Goal: Feedback & Contribution: Leave review/rating

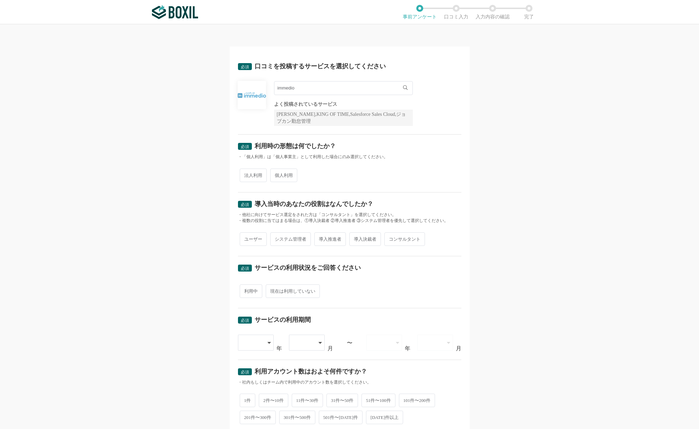
click at [258, 173] on span "法人利用" at bounding box center [253, 176] width 27 height 14
click at [246, 173] on input "法人利用" at bounding box center [244, 172] width 5 height 5
radio input "true"
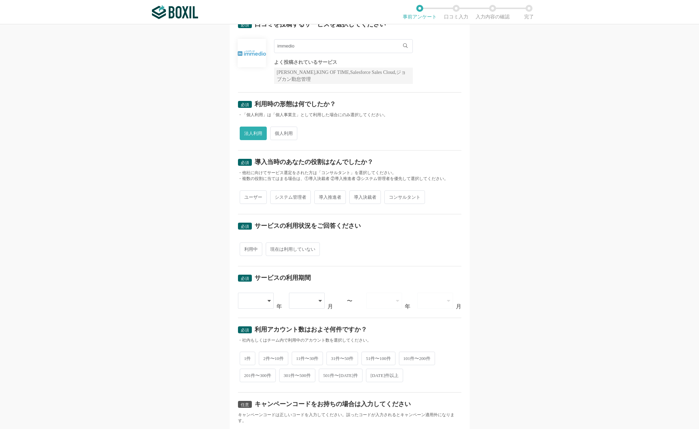
scroll to position [43, 0]
click at [335, 197] on span "導入推進者" at bounding box center [330, 197] width 32 height 14
click at [321, 195] on input "導入推進者" at bounding box center [318, 193] width 5 height 5
radio input "true"
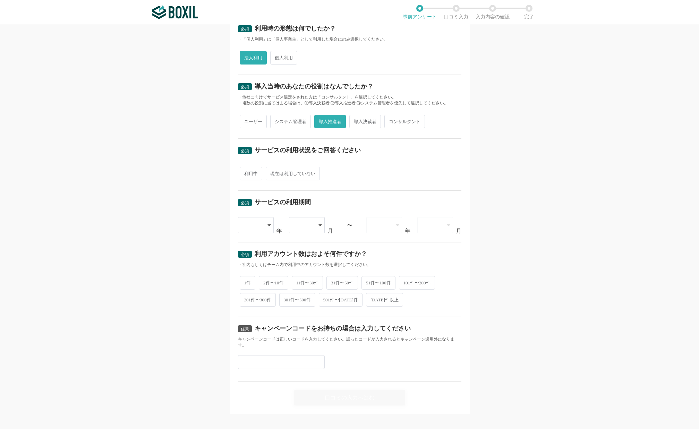
scroll to position [118, 0]
click at [299, 173] on span "現在は利用していない" at bounding box center [293, 173] width 54 height 14
click at [272, 172] on input "現在は利用していない" at bounding box center [270, 169] width 5 height 5
radio input "true"
click at [253, 227] on div at bounding box center [253, 224] width 20 height 15
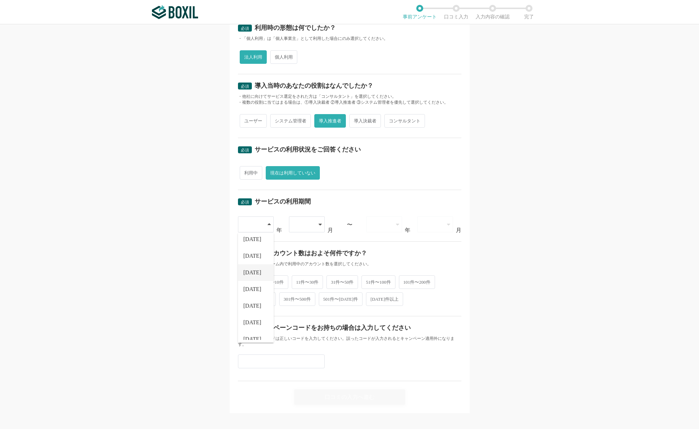
scroll to position [62, 0]
click at [252, 317] on span "[DATE]" at bounding box center [253, 316] width 18 height 6
click at [390, 227] on div at bounding box center [381, 224] width 20 height 15
click at [384, 260] on span "[DATE]" at bounding box center [381, 261] width 18 height 6
click at [443, 225] on div at bounding box center [436, 225] width 36 height 16
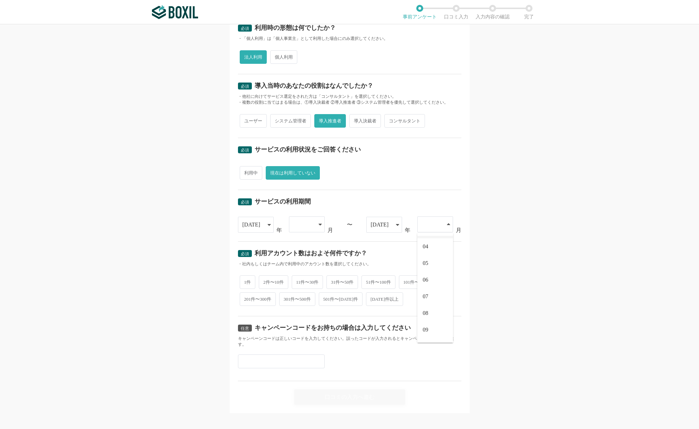
scroll to position [96, 0]
click at [433, 313] on li "11" at bounding box center [436, 315] width 36 height 17
click at [443, 229] on div "11" at bounding box center [436, 225] width 36 height 16
click at [443, 331] on li "12" at bounding box center [436, 331] width 36 height 17
click at [318, 224] on div at bounding box center [307, 225] width 36 height 16
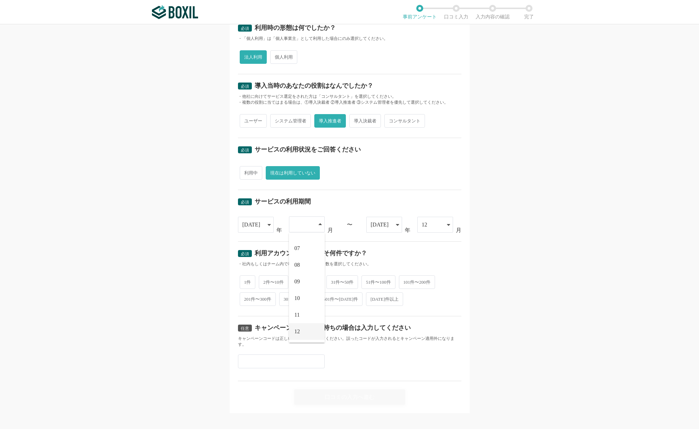
click at [303, 328] on li "12" at bounding box center [307, 332] width 36 height 17
click at [179, 280] on div "必須 口コミを投稿するサービスを選択してください immedio immedio よく投稿されているサービス Sansan,KING OF TIME,Sale…" at bounding box center [349, 226] width 699 height 405
click at [281, 284] on span "2件〜10件" at bounding box center [274, 282] width 30 height 14
click at [265, 281] on input "2件〜10件" at bounding box center [263, 278] width 5 height 5
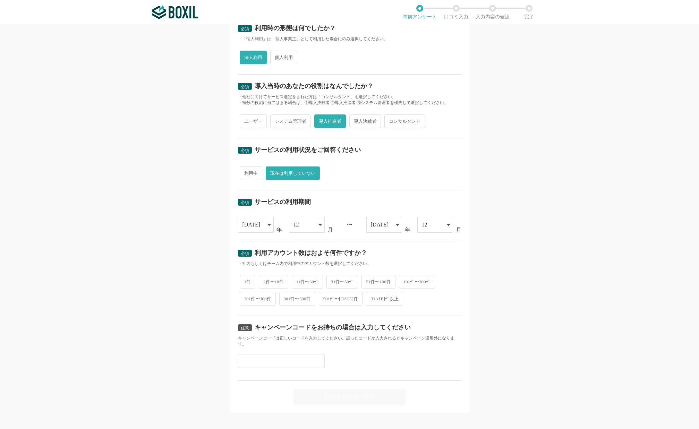
radio input "true"
click at [344, 389] on div "口コミの入力へ進む" at bounding box center [349, 396] width 111 height 15
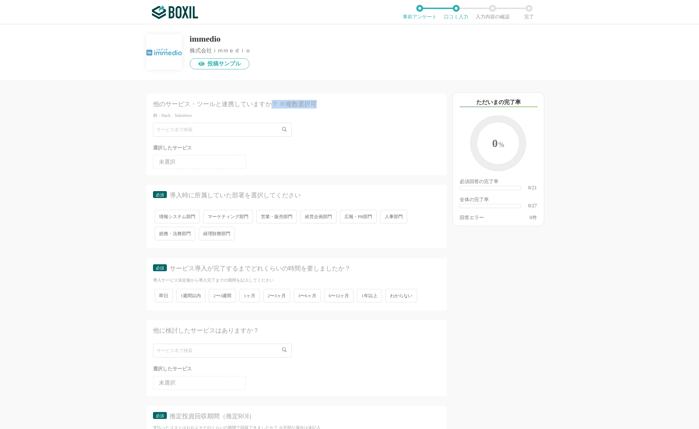
drag, startPoint x: 317, startPoint y: 103, endPoint x: 268, endPoint y: 103, distance: 48.9
click at [268, 103] on div "他のサービス・ツールと連携していますか？ ※複数選択可" at bounding box center [282, 104] width 259 height 9
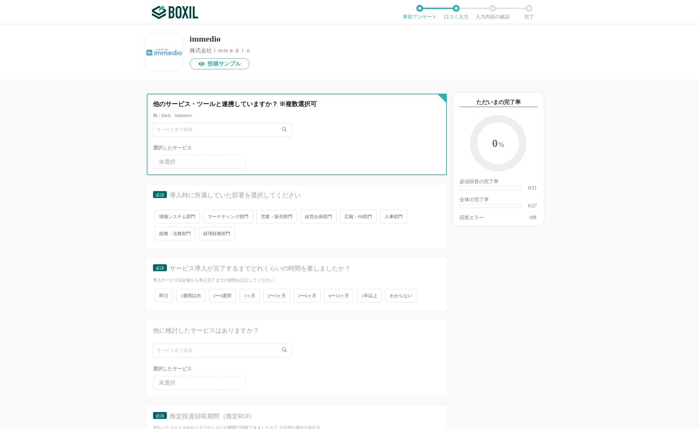
click at [173, 129] on input "text" at bounding box center [222, 130] width 139 height 14
type input "HubSpot"
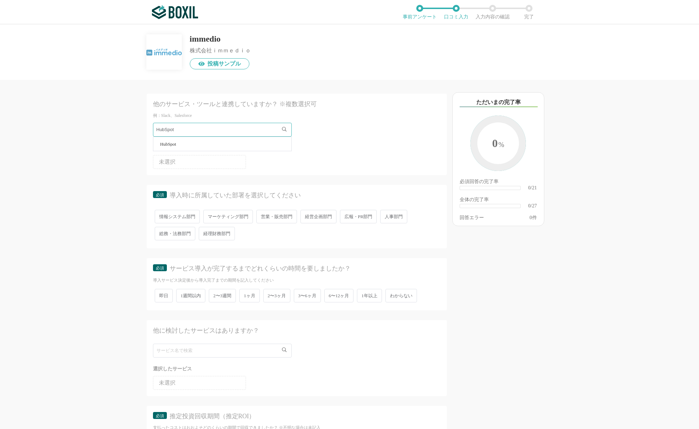
click at [183, 145] on li "HubSpot" at bounding box center [222, 144] width 138 height 14
click at [102, 178] on div "他のサービス・ツールと連携していますか？ ※複数選択可 例：Slack、Salesforce 選択したサービス 未選択 HubSpot 必須 導入時に所属して…" at bounding box center [273, 255] width 347 height 350
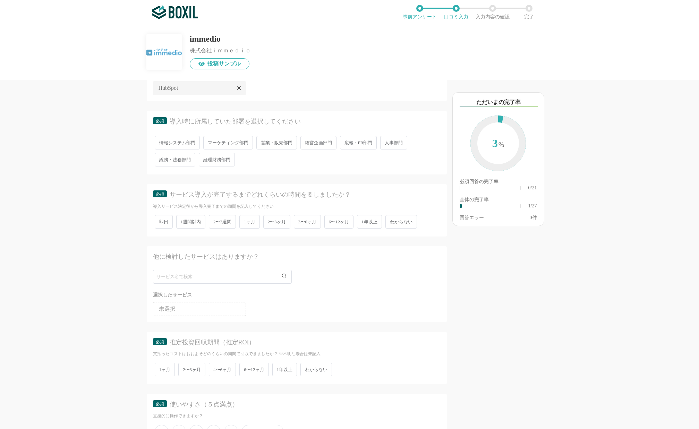
scroll to position [78, 0]
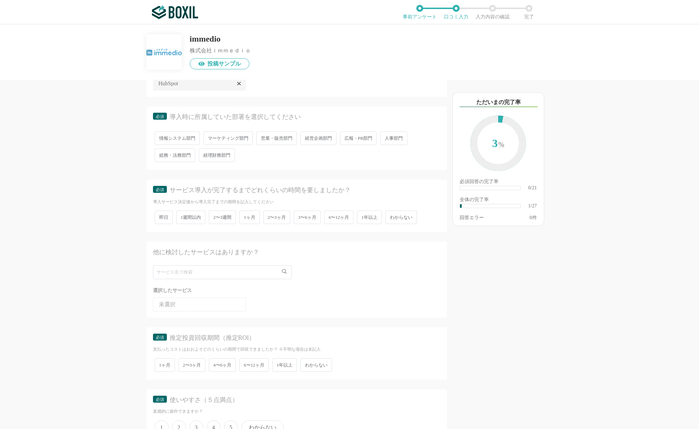
click at [236, 136] on span "マーケティング部門" at bounding box center [228, 139] width 50 height 14
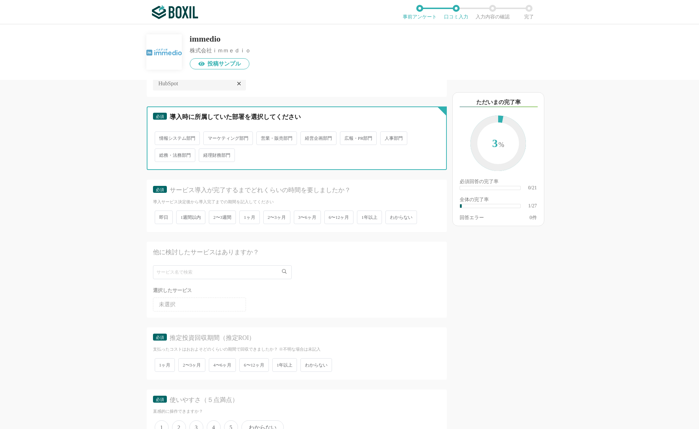
click at [210, 136] on input "マーケティング部門" at bounding box center [207, 135] width 5 height 5
radio input "true"
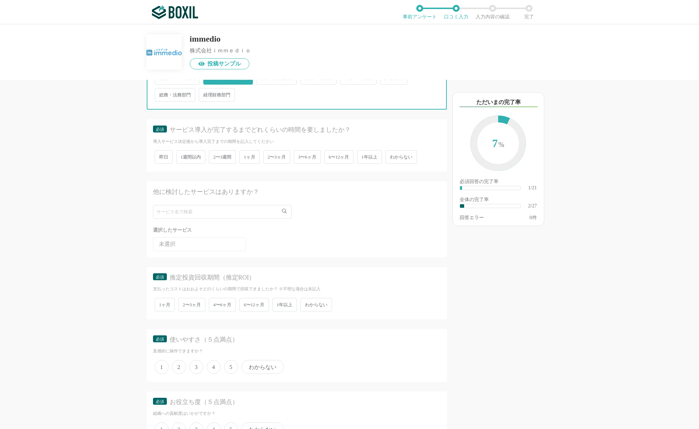
scroll to position [138, 0]
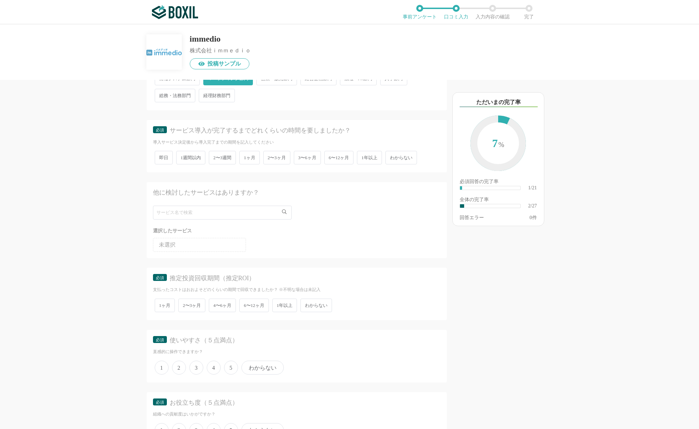
click at [183, 156] on span "1週間以内" at bounding box center [191, 158] width 30 height 14
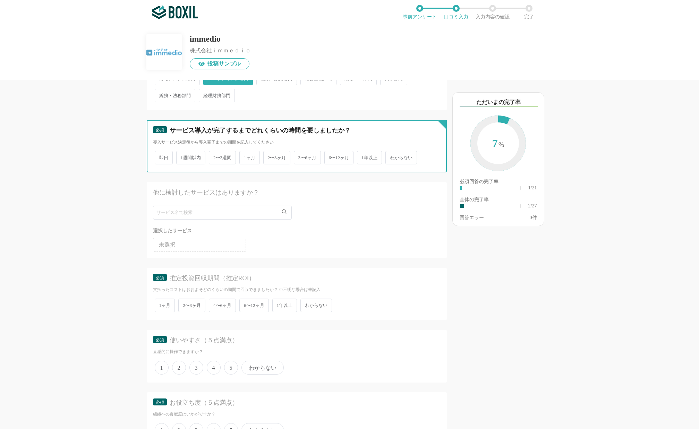
click at [183, 156] on input "1週間以内" at bounding box center [180, 154] width 5 height 5
radio input "true"
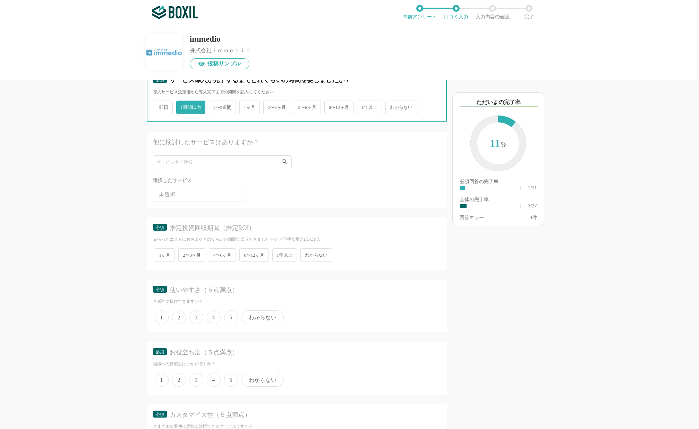
scroll to position [189, 0]
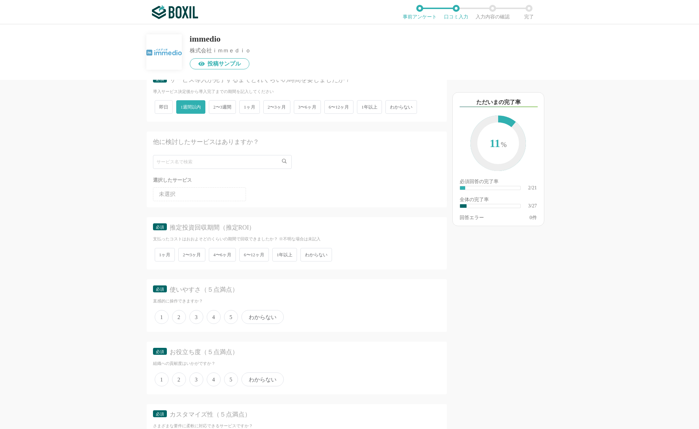
click at [165, 194] on span "未選択" at bounding box center [167, 195] width 17 height 6
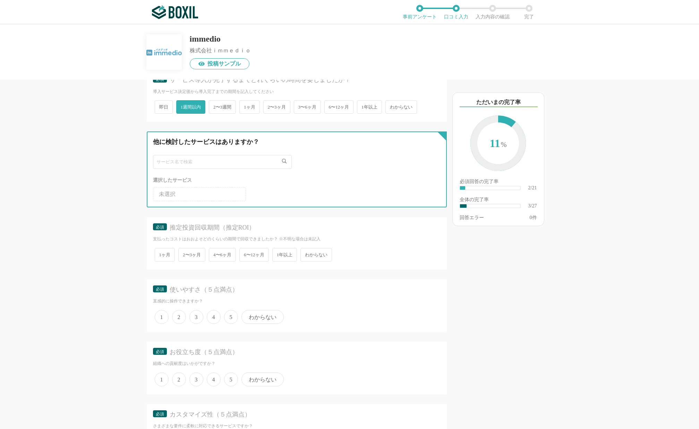
click at [172, 161] on input "text" at bounding box center [222, 162] width 139 height 14
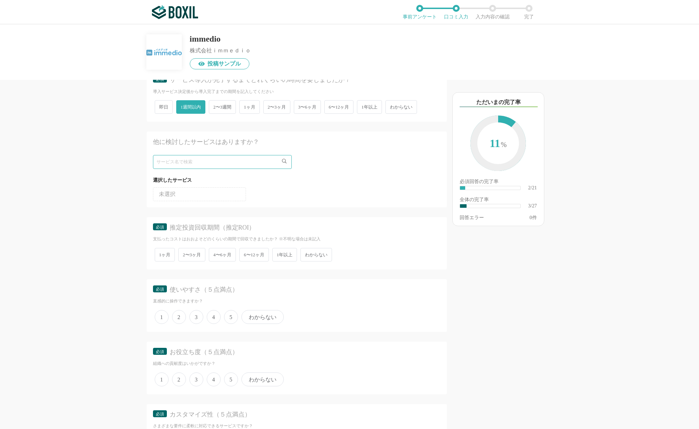
click at [116, 191] on div "他のサービス・ツールと連携していますか？ ※複数選択可 例：Slack、Salesforce 選択したサービス 未選択 HubSpot 必須 導入時に所属して…" at bounding box center [273, 255] width 347 height 350
click at [181, 194] on li "未選択" at bounding box center [199, 194] width 93 height 14
click at [165, 194] on span "未選択" at bounding box center [167, 195] width 17 height 6
click at [109, 198] on div "他のサービス・ツールと連携していますか？ ※複数選択可 例：Slack、Salesforce 選択したサービス 未選択 HubSpot 必須 導入時に所属して…" at bounding box center [273, 255] width 347 height 350
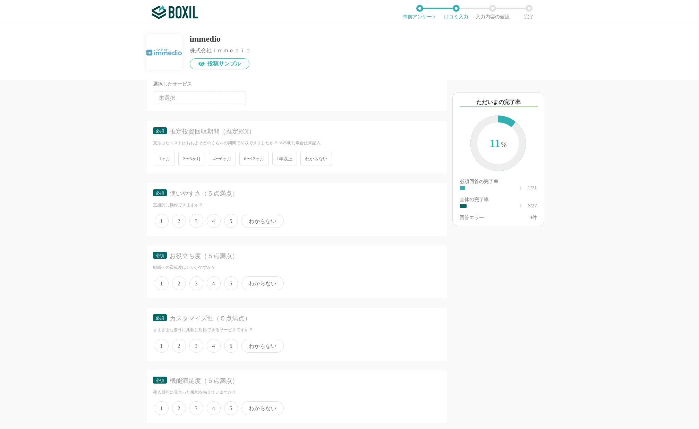
scroll to position [298, 0]
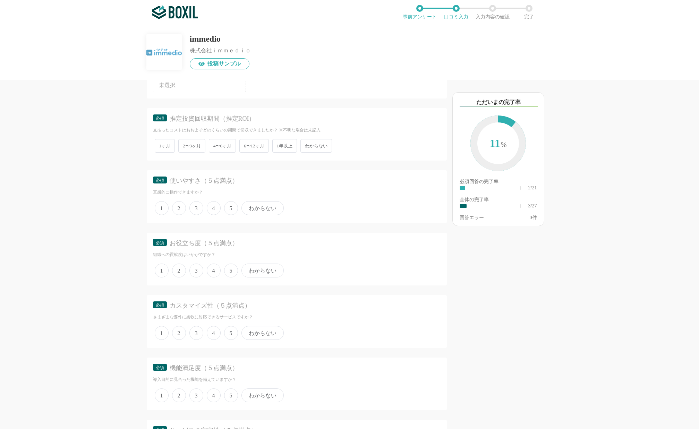
click at [131, 179] on div "他のサービス・ツールと連携していますか？ ※複数選択可 例：Slack、Salesforce 選択したサービス 未選択 HubSpot 必須 導入時に所属して…" at bounding box center [273, 255] width 347 height 350
click at [194, 142] on span "2〜3ヶ月" at bounding box center [191, 146] width 27 height 14
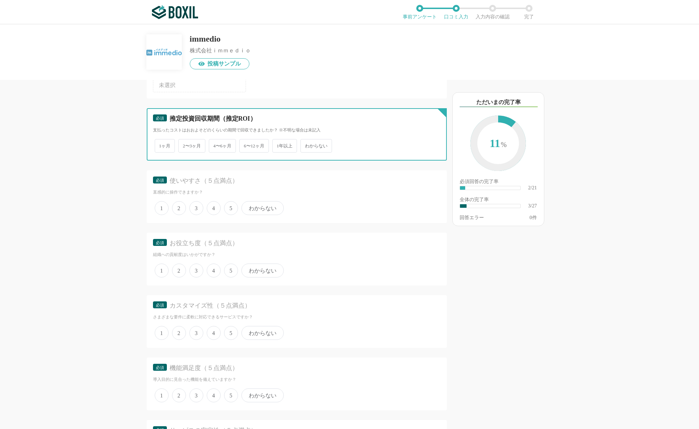
click at [185, 142] on input "2〜3ヶ月" at bounding box center [182, 142] width 5 height 5
radio input "true"
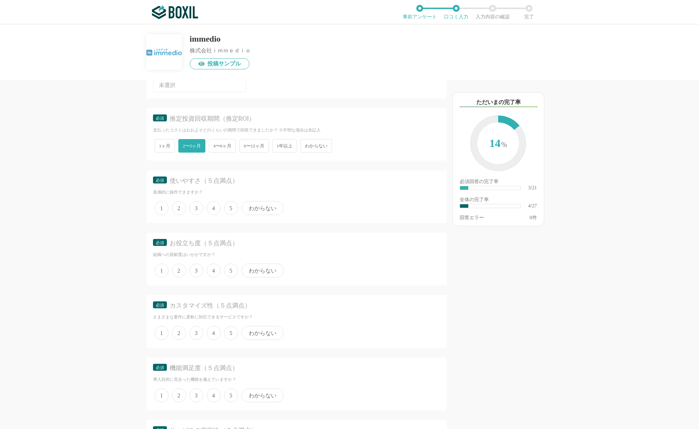
click at [216, 209] on span "4" at bounding box center [214, 208] width 14 height 14
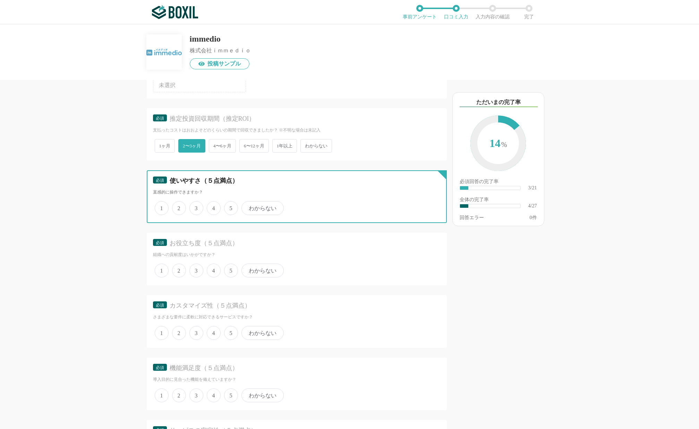
click at [213, 207] on input "4" at bounding box center [211, 204] width 5 height 5
radio input "true"
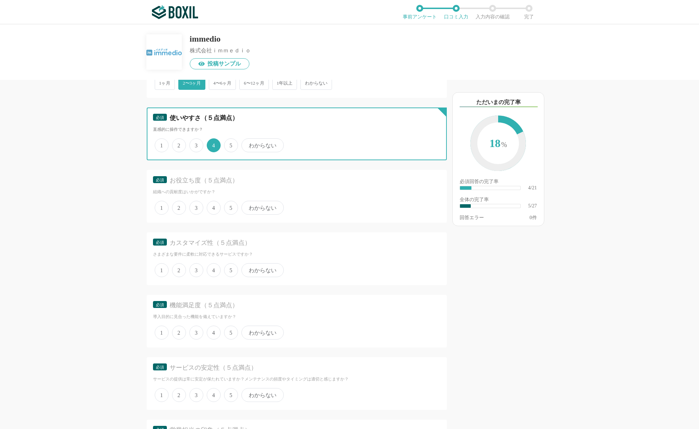
scroll to position [366, 0]
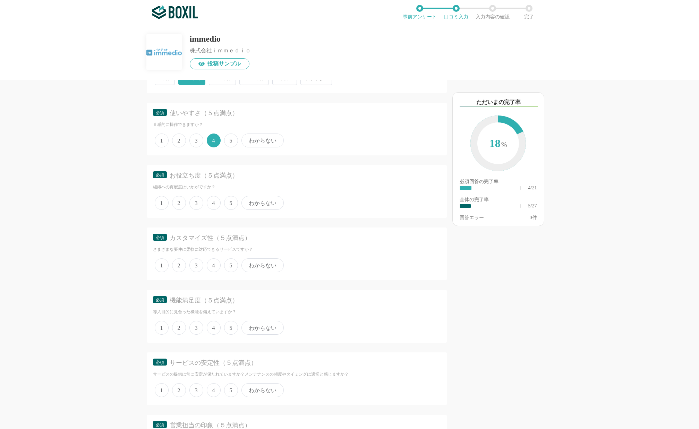
click at [215, 204] on span "4" at bounding box center [214, 203] width 14 height 14
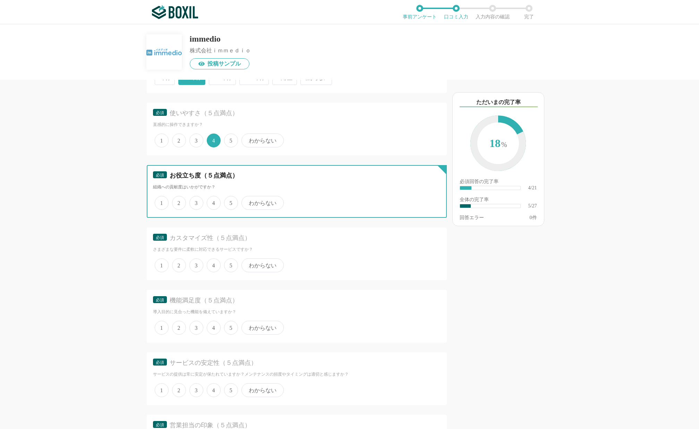
click at [213, 202] on input "4" at bounding box center [211, 199] width 5 height 5
radio input "true"
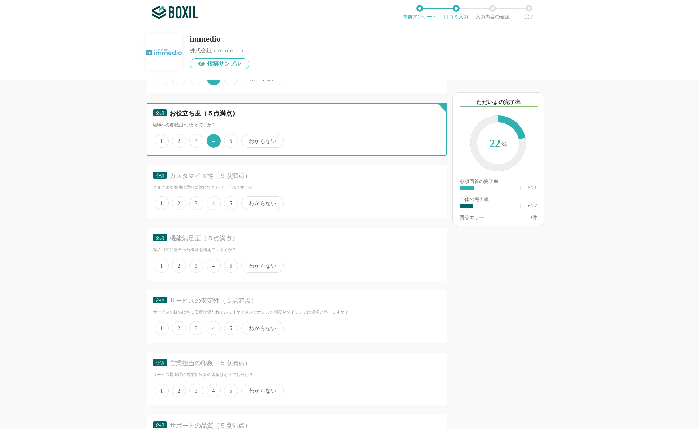
scroll to position [430, 0]
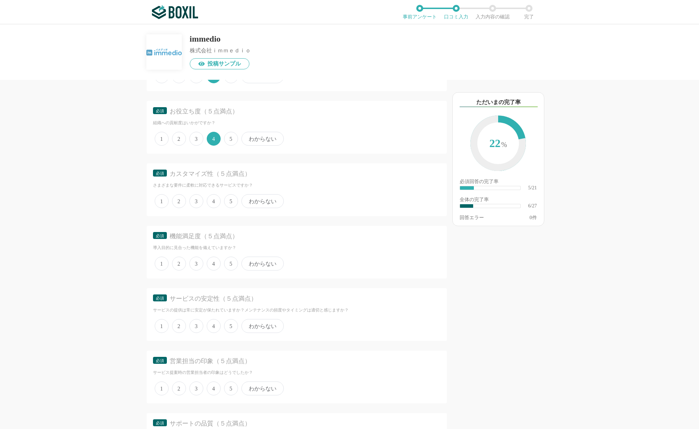
click at [199, 197] on span "3" at bounding box center [197, 201] width 14 height 14
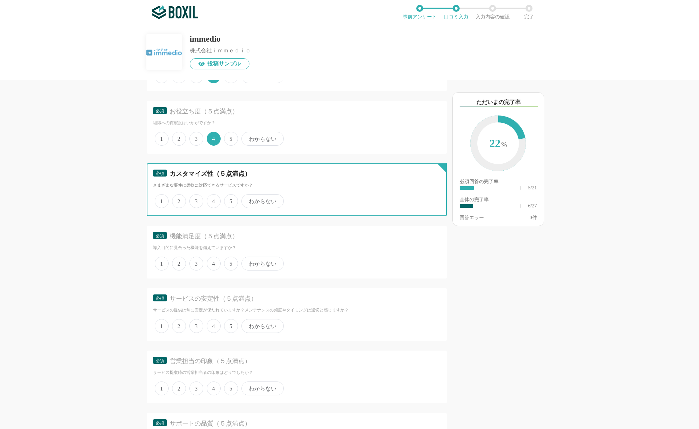
click at [196, 197] on input "3" at bounding box center [193, 197] width 5 height 5
radio input "true"
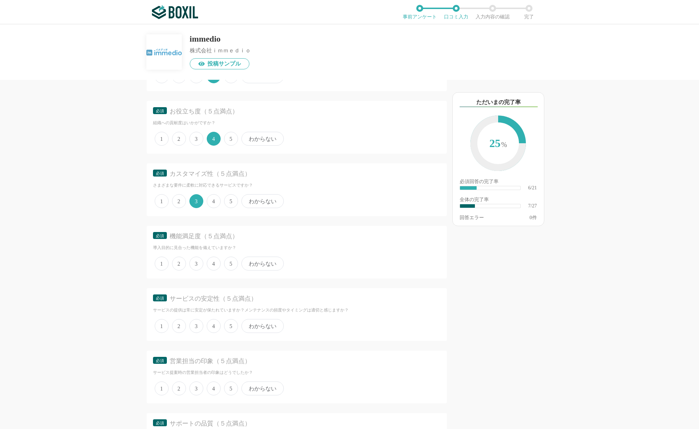
click at [215, 199] on span "4" at bounding box center [214, 201] width 14 height 14
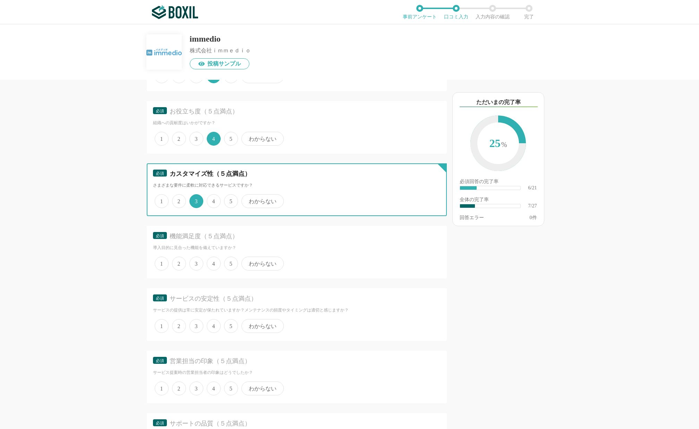
click at [213, 199] on input "4" at bounding box center [211, 197] width 5 height 5
radio input "true"
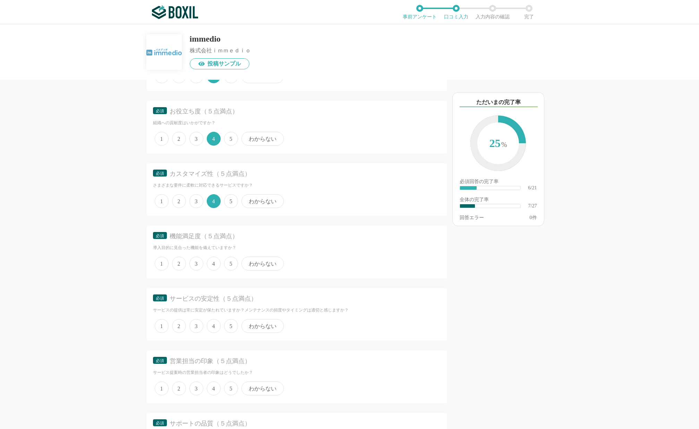
click at [195, 140] on span "3" at bounding box center [197, 139] width 14 height 14
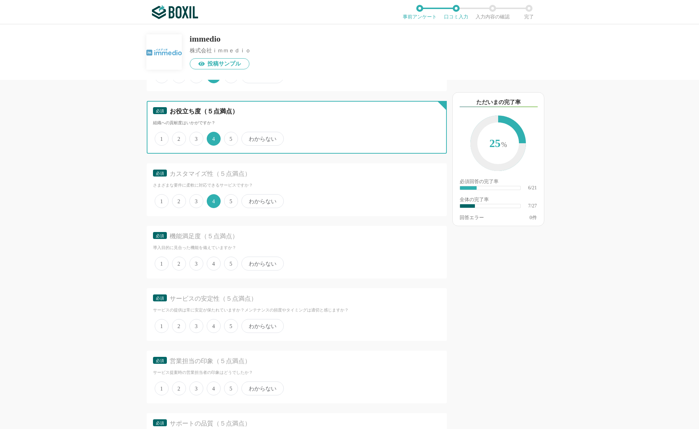
click at [195, 137] on input "3" at bounding box center [193, 135] width 5 height 5
radio input "true"
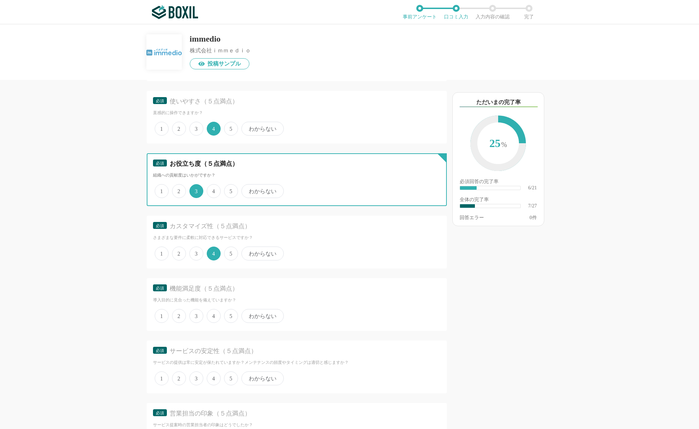
scroll to position [316, 0]
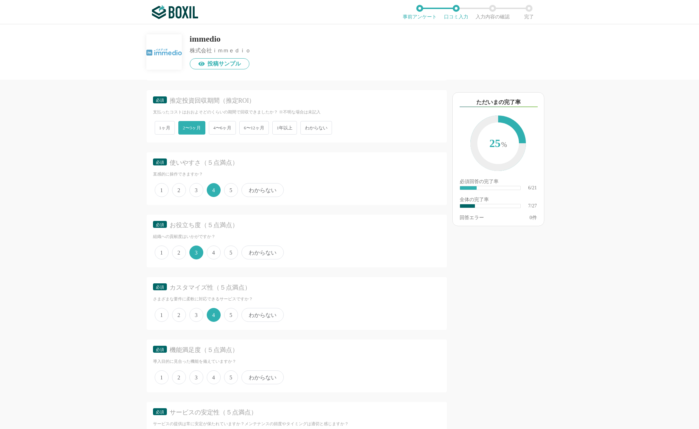
click at [215, 255] on span "4" at bounding box center [214, 253] width 14 height 14
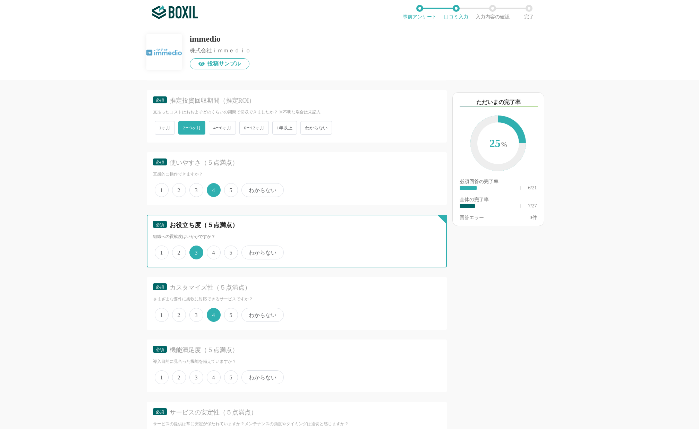
click at [213, 251] on input "4" at bounding box center [211, 249] width 5 height 5
radio input "true"
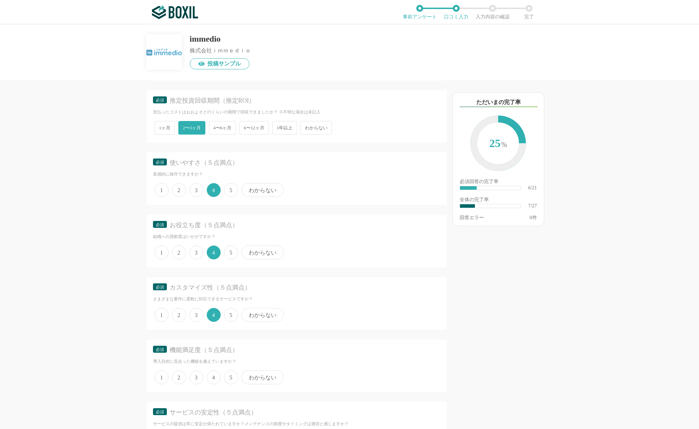
click at [191, 312] on span "3" at bounding box center [197, 315] width 14 height 14
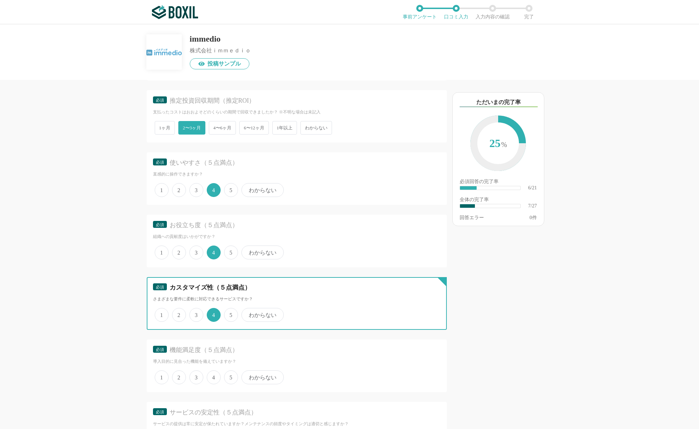
click at [191, 312] on input "3" at bounding box center [193, 311] width 5 height 5
radio input "true"
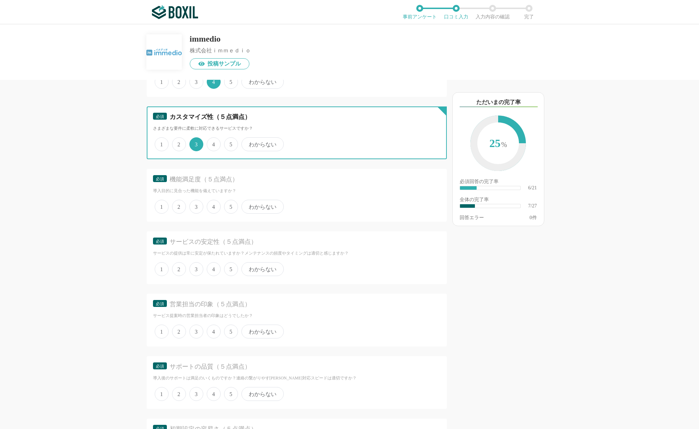
scroll to position [487, 0]
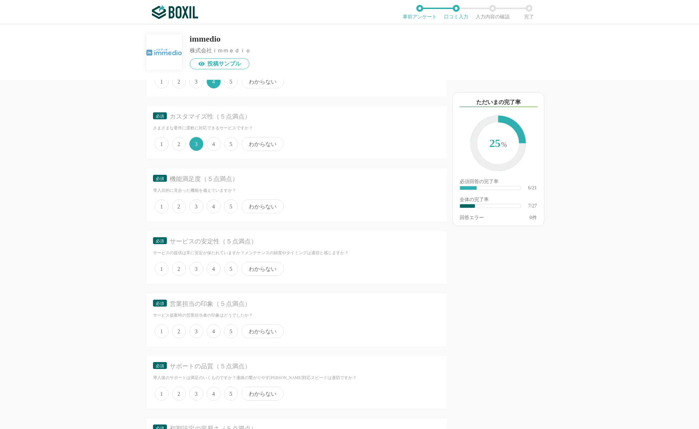
click at [229, 204] on span "5" at bounding box center [231, 207] width 14 height 14
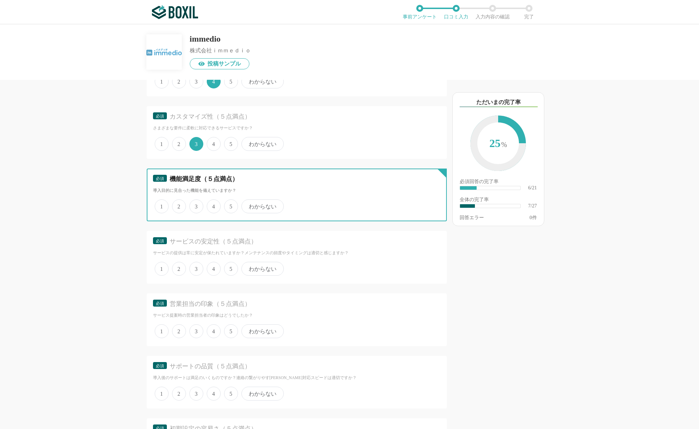
click at [229, 204] on input "5" at bounding box center [228, 203] width 5 height 5
radio input "true"
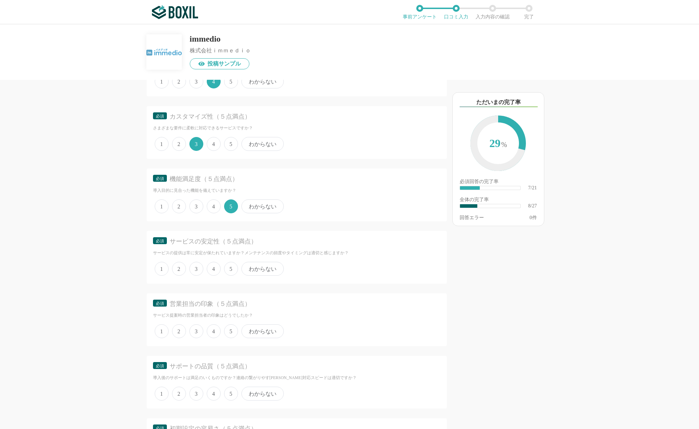
click at [227, 270] on span "5" at bounding box center [231, 269] width 14 height 14
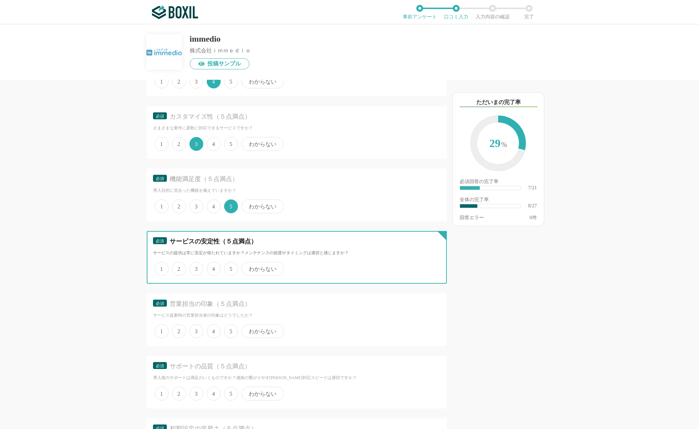
click at [227, 268] on input "5" at bounding box center [228, 265] width 5 height 5
radio input "true"
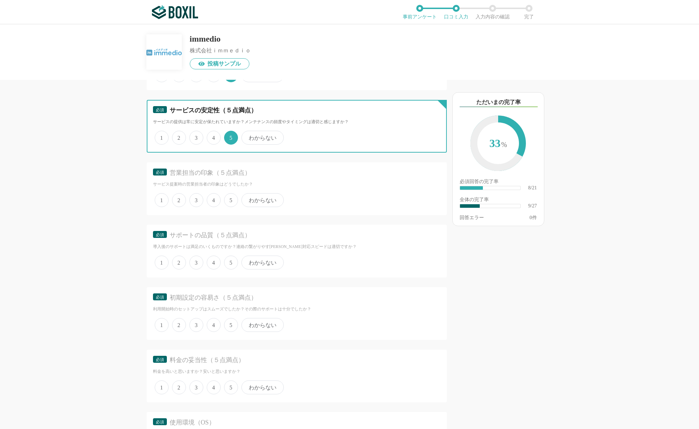
scroll to position [619, 0]
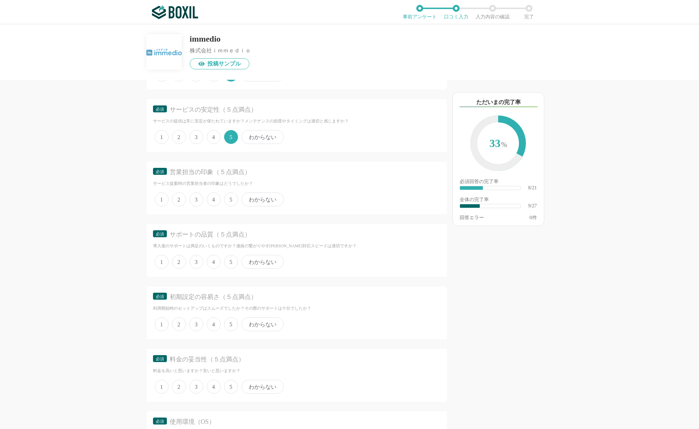
click at [230, 203] on span "5" at bounding box center [231, 200] width 14 height 14
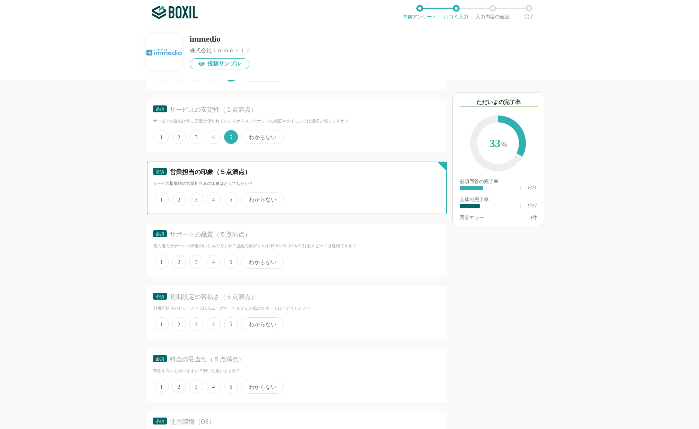
click at [230, 198] on input "5" at bounding box center [228, 196] width 5 height 5
radio input "true"
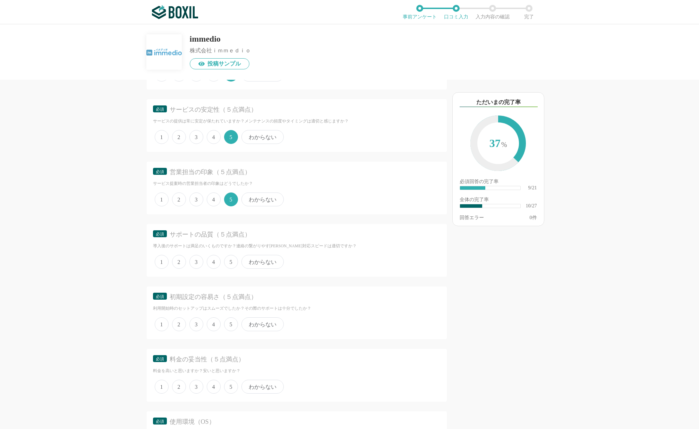
click at [261, 201] on span "わからない" at bounding box center [263, 200] width 42 height 14
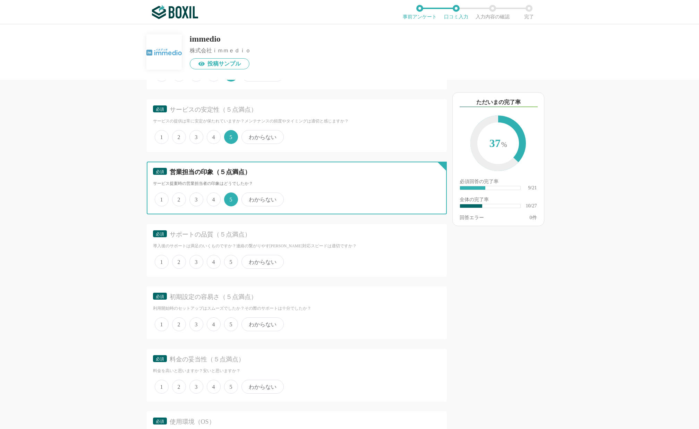
click at [248, 198] on input "わからない" at bounding box center [245, 196] width 5 height 5
radio input "true"
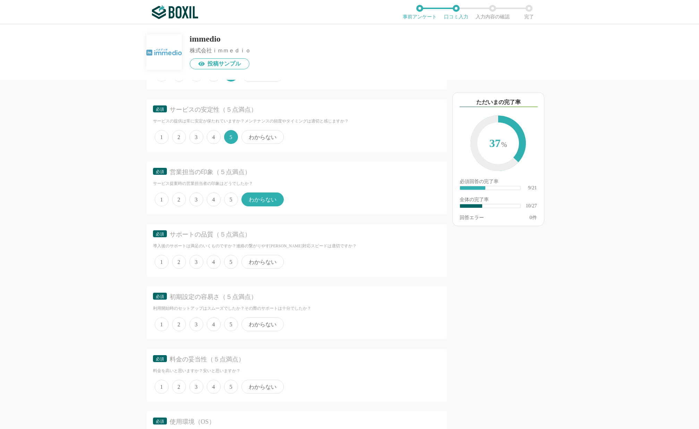
click at [235, 199] on span "5" at bounding box center [231, 200] width 14 height 14
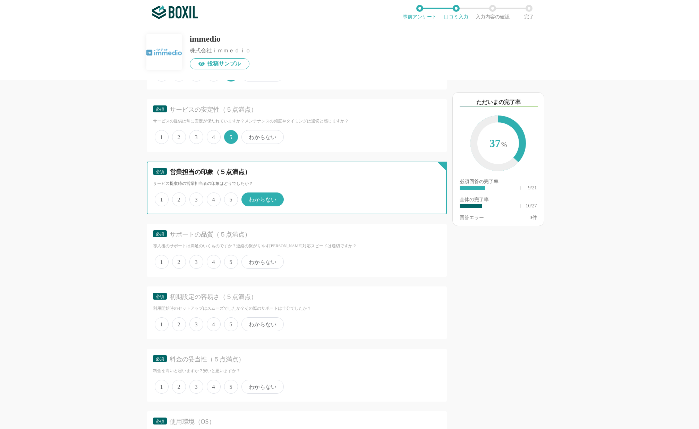
click at [230, 198] on input "5" at bounding box center [228, 196] width 5 height 5
radio input "true"
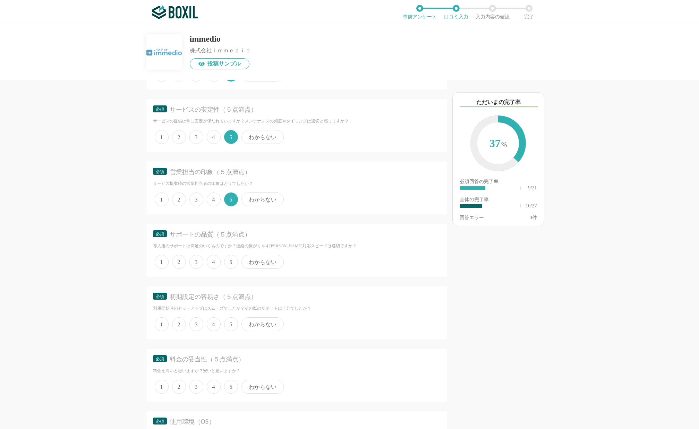
click at [214, 200] on span "4" at bounding box center [214, 200] width 14 height 14
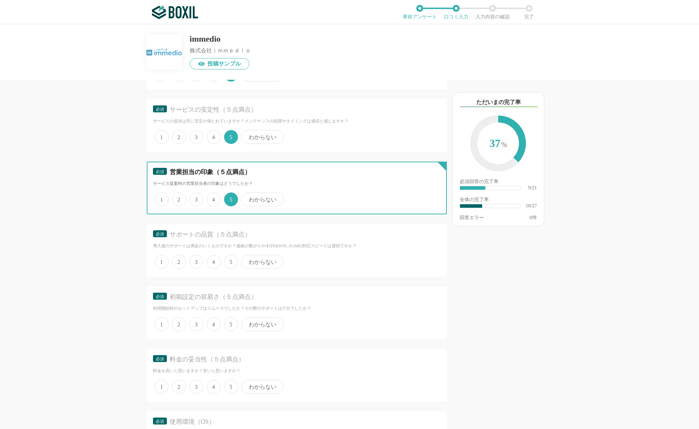
click at [213, 198] on input "4" at bounding box center [211, 196] width 5 height 5
radio input "true"
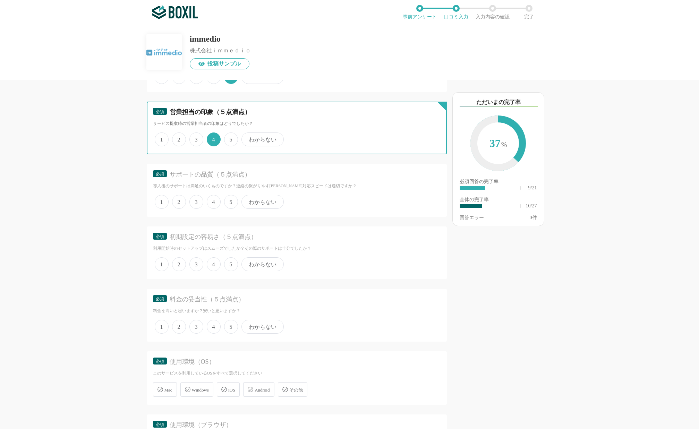
scroll to position [680, 0]
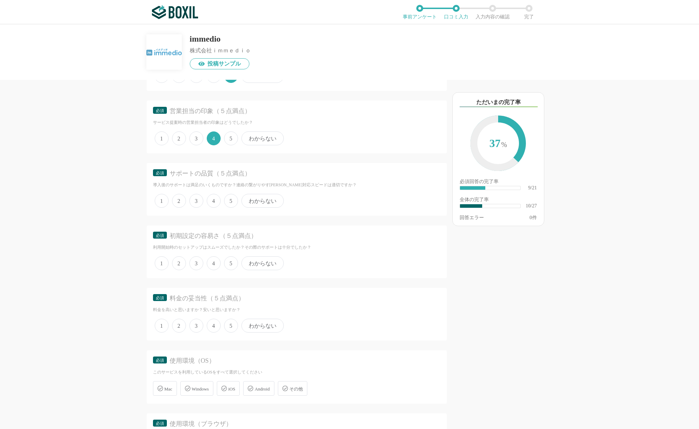
click at [213, 197] on span "4" at bounding box center [214, 201] width 14 height 14
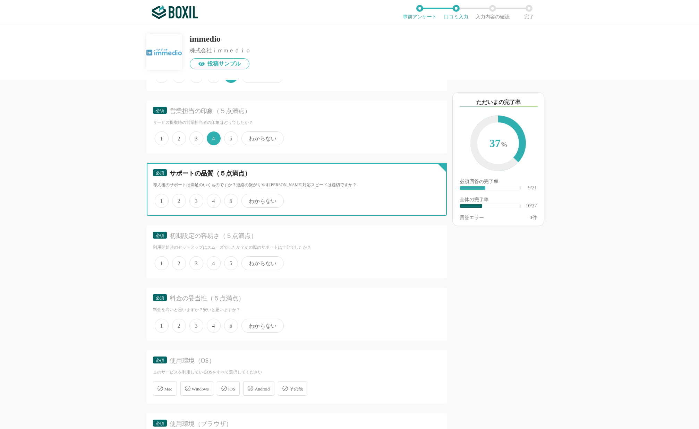
click at [213, 197] on input "4" at bounding box center [211, 197] width 5 height 5
radio input "true"
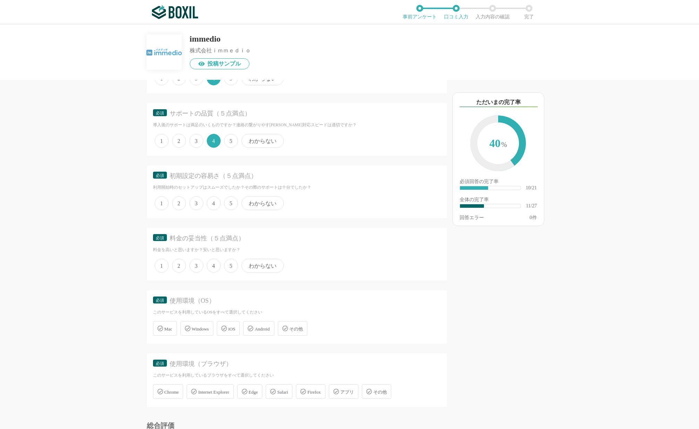
click at [232, 204] on span "5" at bounding box center [231, 203] width 14 height 14
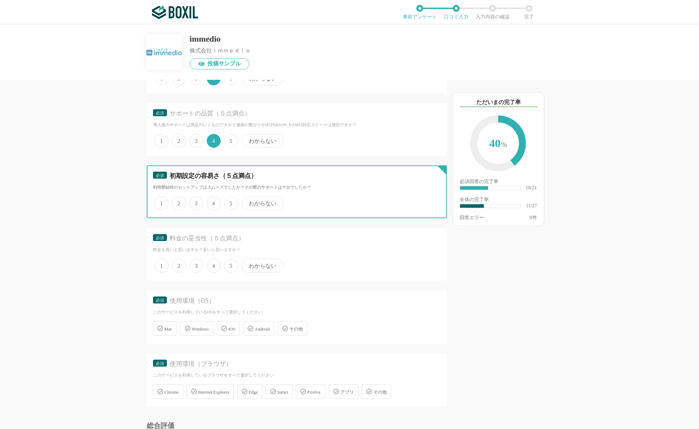
click at [230, 202] on input "5" at bounding box center [228, 200] width 5 height 5
radio input "true"
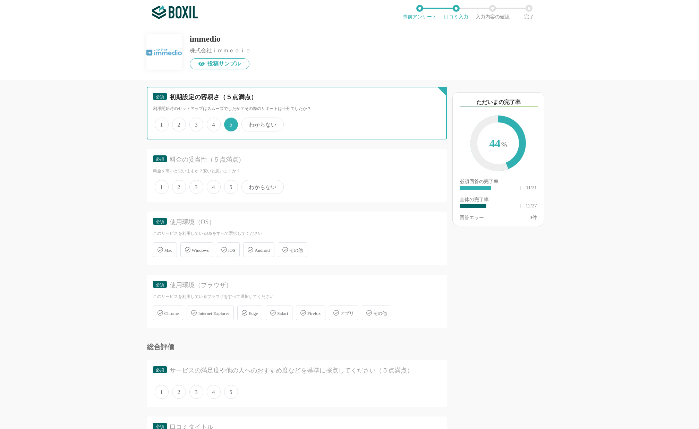
scroll to position [816, 0]
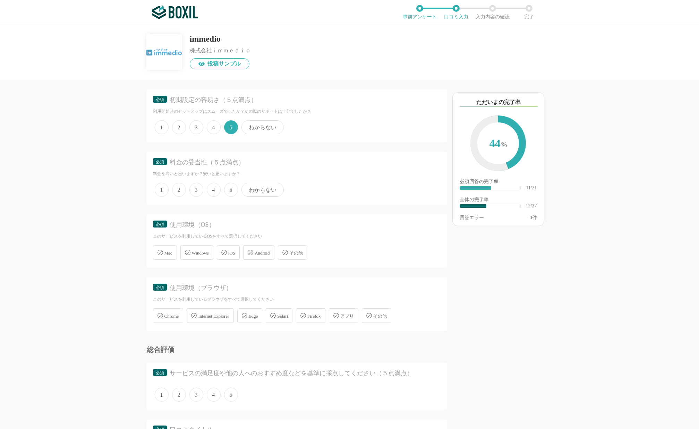
click at [195, 191] on span "3" at bounding box center [197, 190] width 14 height 14
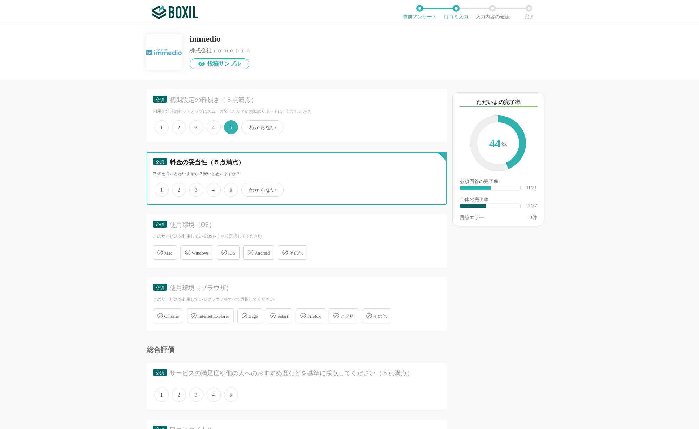
click at [195, 188] on input "3" at bounding box center [193, 186] width 5 height 5
radio input "true"
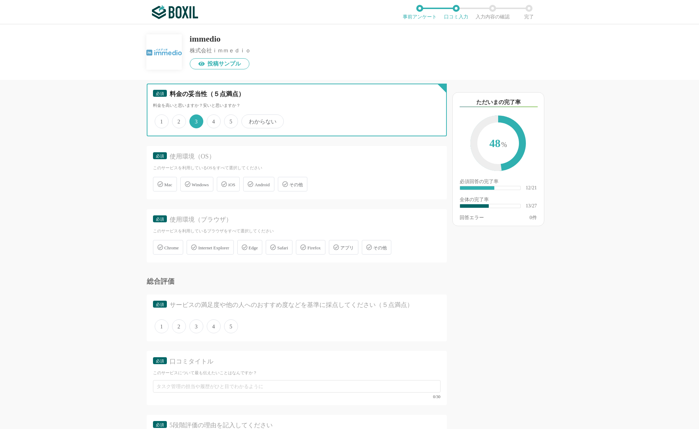
scroll to position [862, 0]
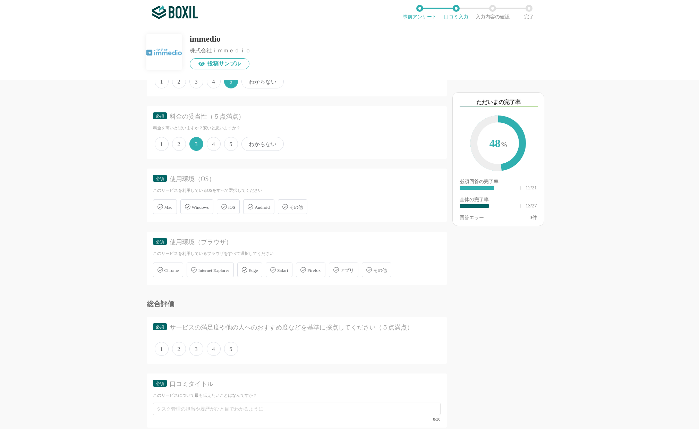
click at [161, 209] on icon at bounding box center [161, 207] width 6 height 6
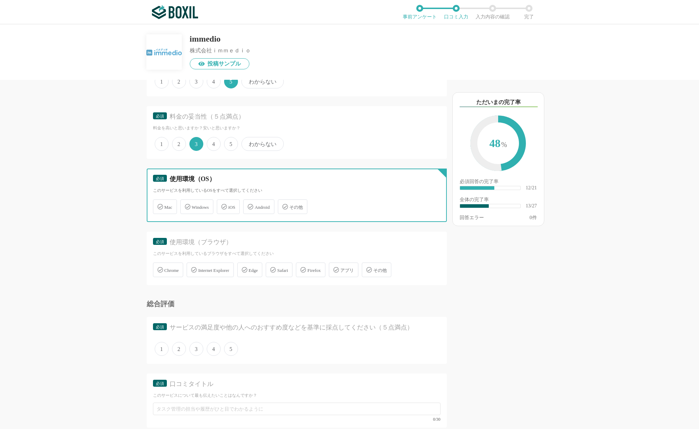
click at [159, 205] on input "Mac" at bounding box center [156, 203] width 5 height 5
checkbox input "true"
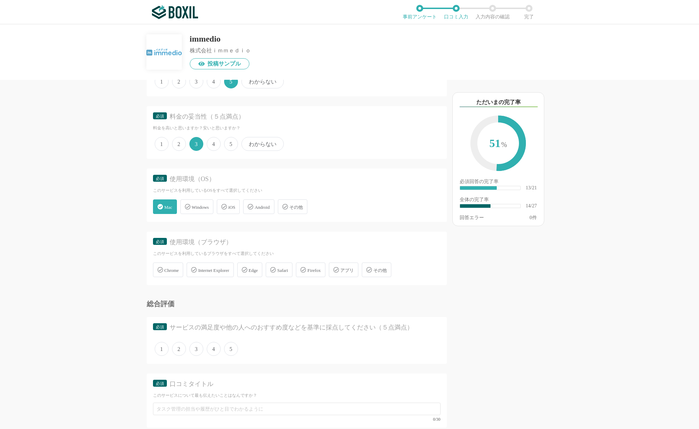
click at [199, 209] on div "Windows" at bounding box center [197, 207] width 33 height 15
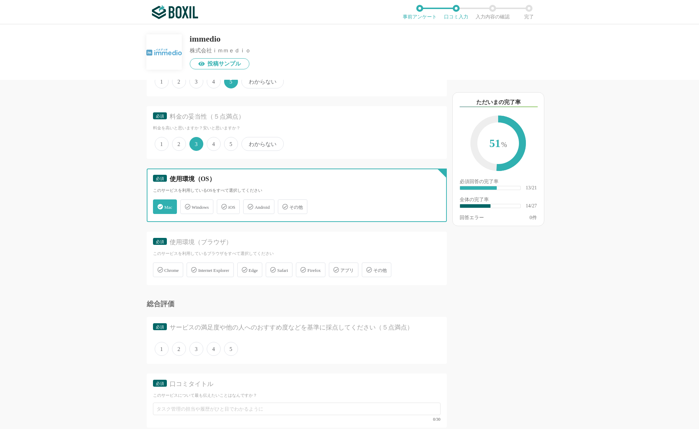
click at [186, 205] on input "Windows" at bounding box center [184, 203] width 5 height 5
checkbox input "true"
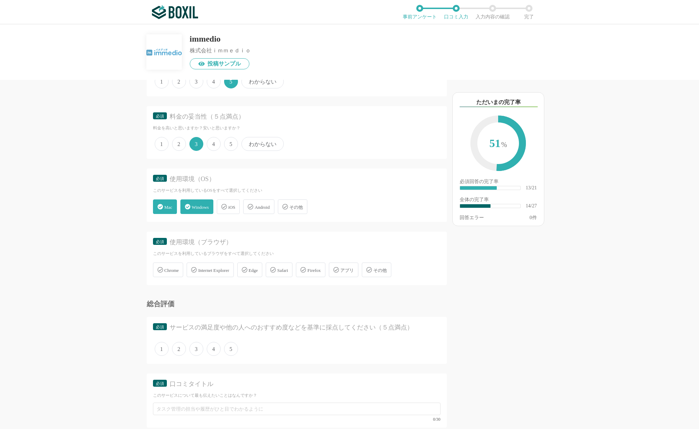
click at [232, 205] on div "iOS" at bounding box center [228, 207] width 23 height 15
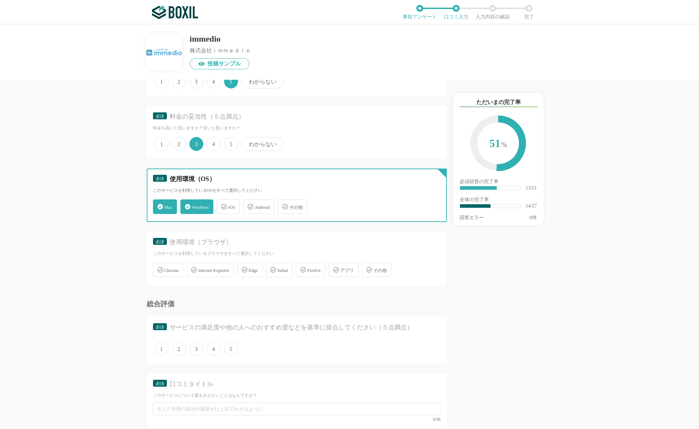
click at [223, 205] on input "iOS" at bounding box center [220, 203] width 5 height 5
checkbox input "true"
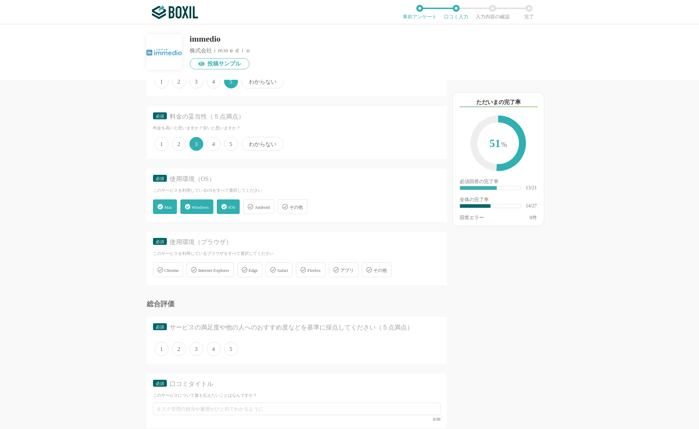
click at [265, 205] on span "Android" at bounding box center [262, 207] width 15 height 5
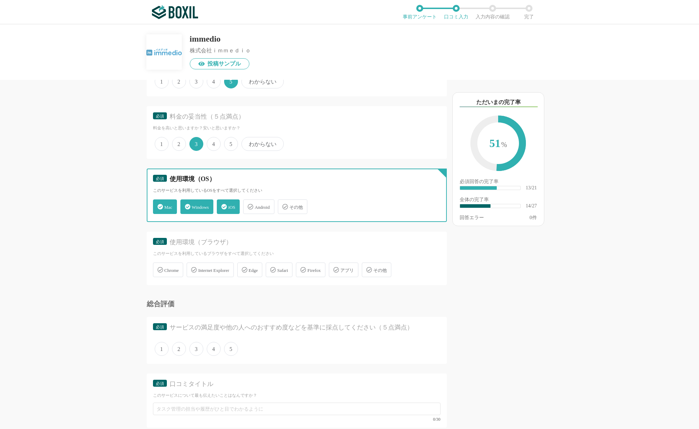
click at [249, 205] on input "Android" at bounding box center [247, 203] width 5 height 5
checkbox input "true"
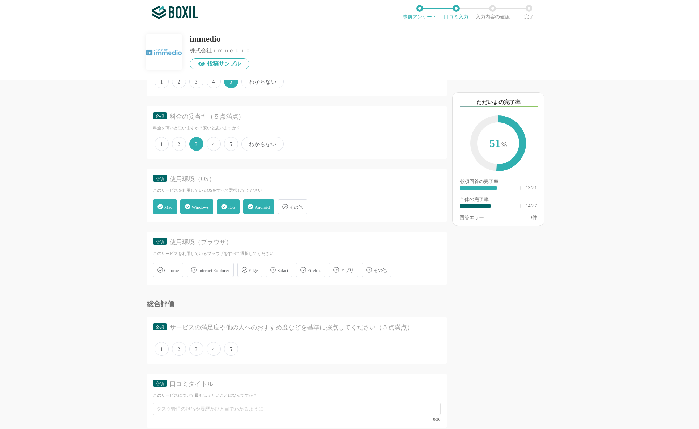
click at [297, 201] on div "その他" at bounding box center [293, 207] width 30 height 15
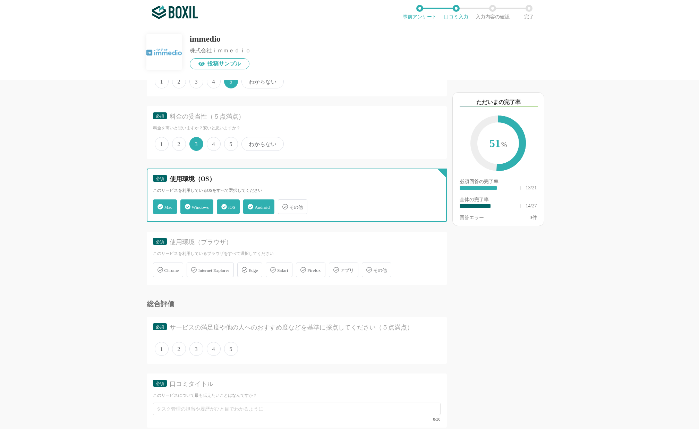
click at [284, 201] on input "その他" at bounding box center [281, 203] width 5 height 5
checkbox input "true"
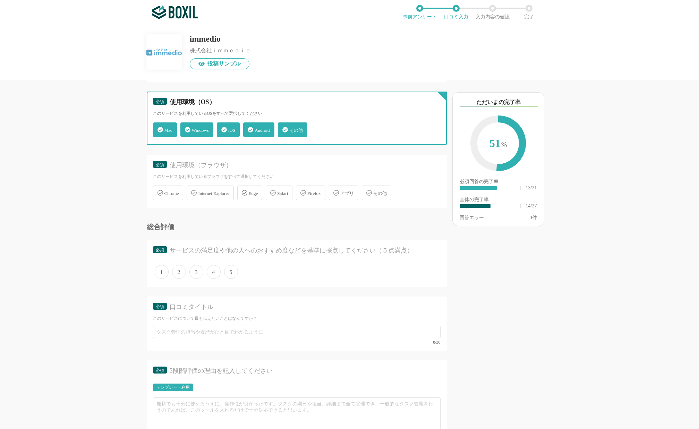
scroll to position [940, 0]
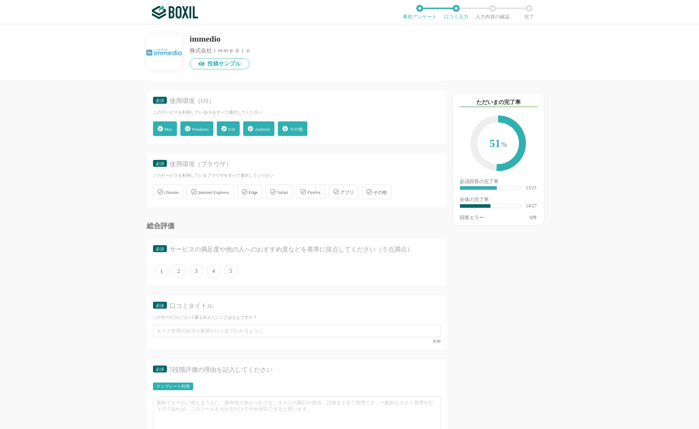
click at [169, 186] on div "Chrome" at bounding box center [168, 192] width 31 height 15
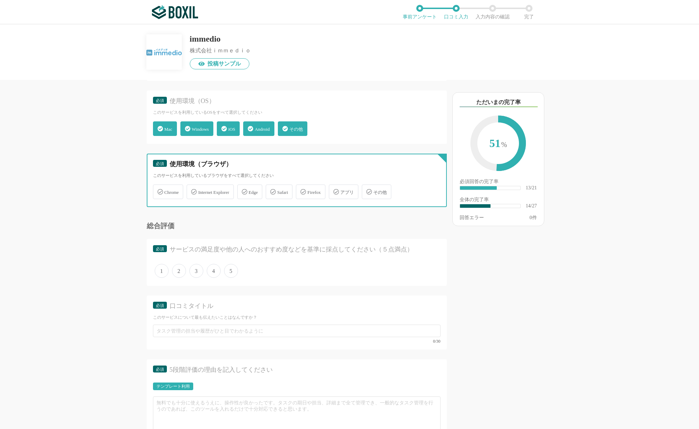
click at [159, 186] on input "Chrome" at bounding box center [156, 188] width 5 height 5
checkbox input "true"
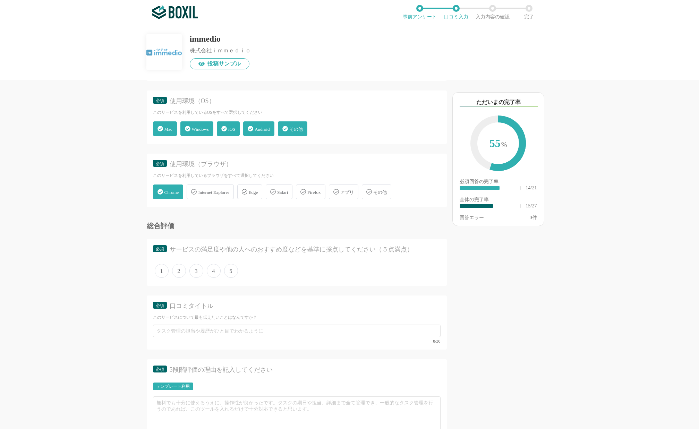
click at [226, 191] on span "Internet Explorer" at bounding box center [213, 192] width 31 height 5
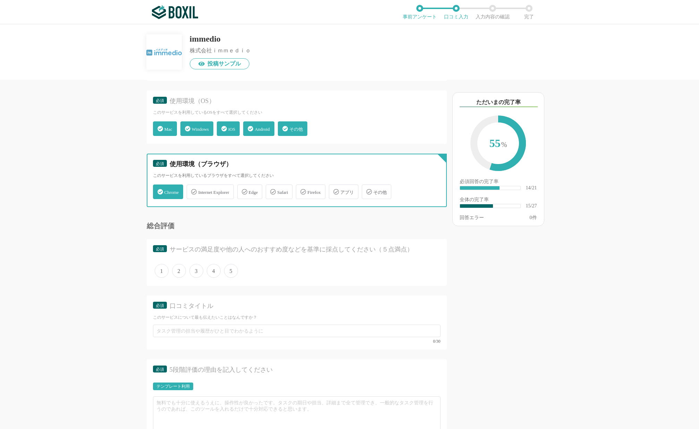
click at [193, 190] on input "Internet Explorer" at bounding box center [190, 188] width 5 height 5
checkbox input "true"
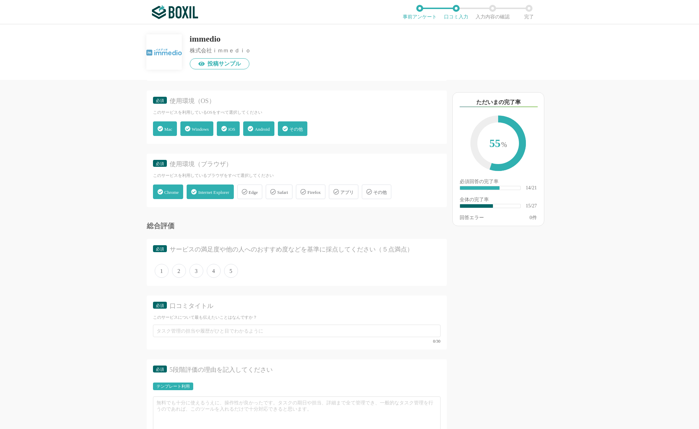
click at [288, 191] on span "Safari" at bounding box center [282, 192] width 11 height 5
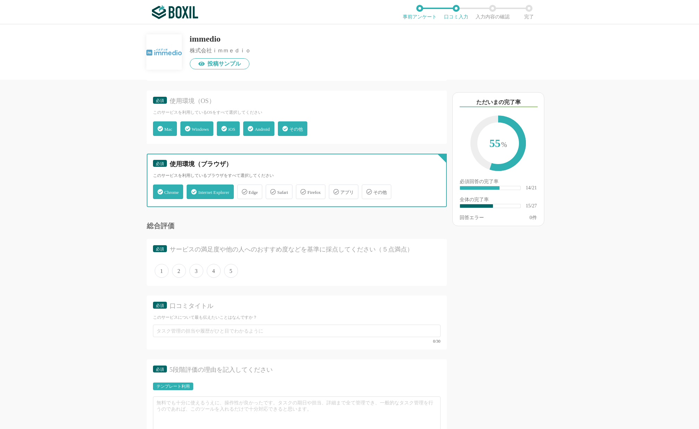
click at [272, 190] on input "Safari" at bounding box center [269, 188] width 5 height 5
checkbox input "true"
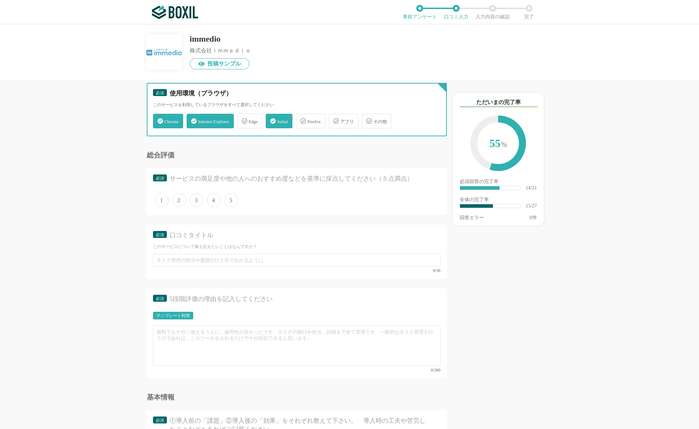
scroll to position [1012, 0]
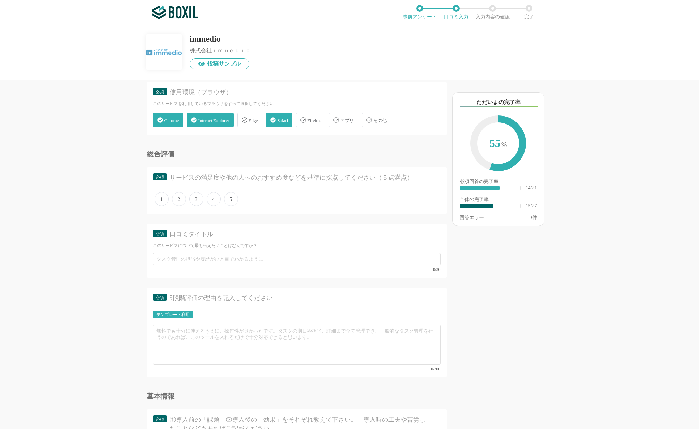
click at [98, 261] on div "他のサービス・ツールと連携していますか？ ※複数選択可 例：Slack、Salesforce 選択したサービス 未選択 HubSpot 必須 導入時に所属して…" at bounding box center [349, 226] width 699 height 405
click at [214, 196] on span "4" at bounding box center [214, 199] width 14 height 14
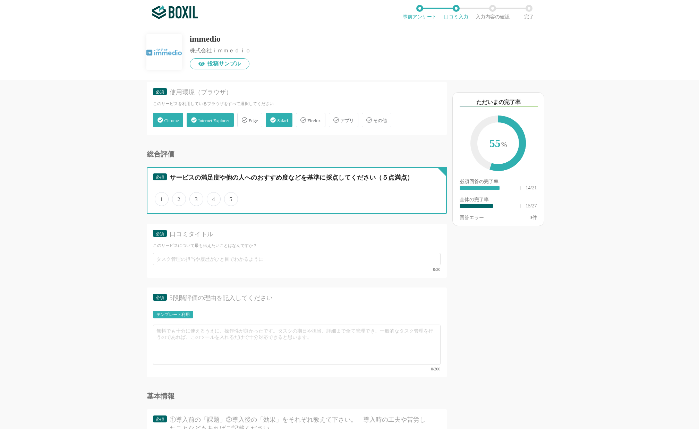
click at [213, 196] on input "4" at bounding box center [211, 195] width 5 height 5
radio input "true"
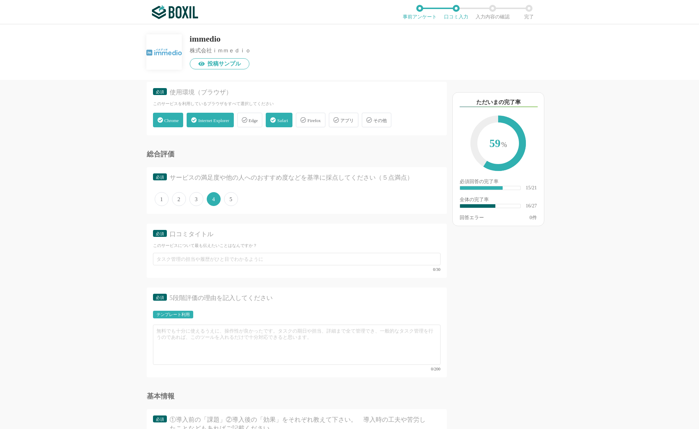
click at [137, 260] on div "他のサービス・ツールと連携していますか？ ※複数選択可 例：Slack、Salesforce 選択したサービス 未選択 HubSpot 必須 導入時に所属して…" at bounding box center [273, 255] width 347 height 350
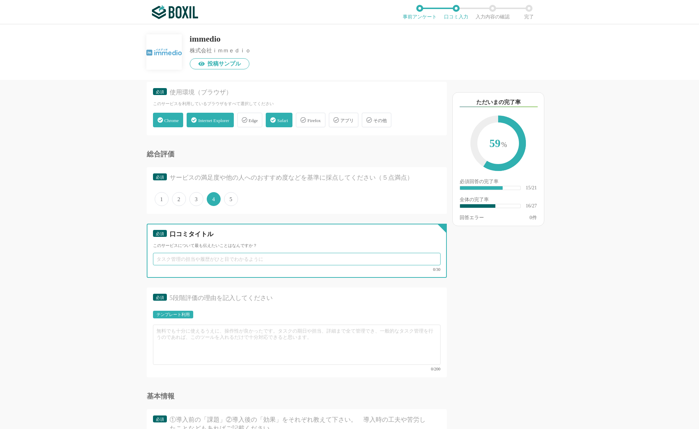
click at [182, 257] on input "text" at bounding box center [297, 259] width 288 height 12
type input "k"
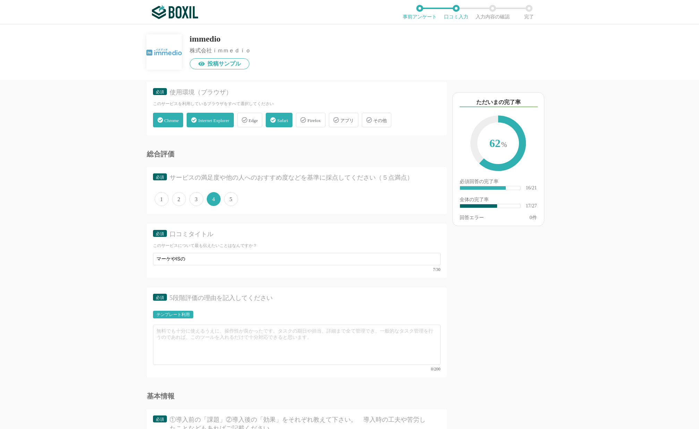
click at [125, 263] on div "他のサービス・ツールと連携していますか？ ※複数選択可 例：Slack、Salesforce 選択したサービス 未選択 HubSpot 必須 導入時に所属して…" at bounding box center [273, 255] width 347 height 350
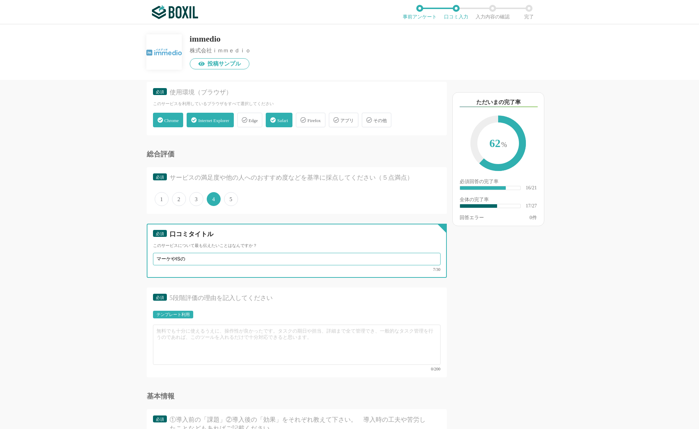
drag, startPoint x: 194, startPoint y: 259, endPoint x: 153, endPoint y: 259, distance: 41.0
click at [153, 259] on input "マーケやISの" at bounding box center [297, 259] width 288 height 12
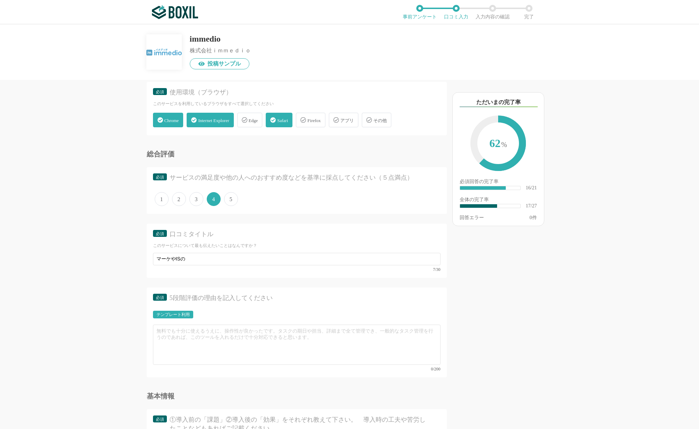
click at [169, 315] on div "テンプレート利用" at bounding box center [173, 315] width 33 height 4
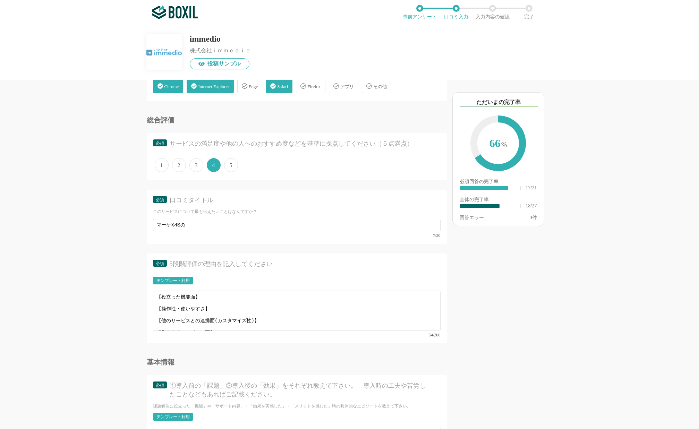
scroll to position [1040, 0]
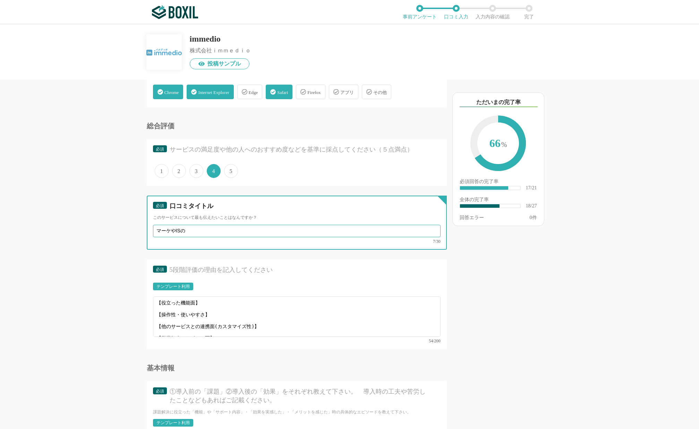
click at [193, 230] on input "マーケやISの" at bounding box center [297, 231] width 288 height 12
drag, startPoint x: 193, startPoint y: 230, endPoint x: 147, endPoint y: 230, distance: 46.5
click at [147, 230] on div "必須 口コミタイトル このサービスについて最も伝えたいことはなんですか？ マーケやISの 7/30" at bounding box center [297, 223] width 300 height 54
type input "夜間・土日の問い合わせが多い企業に"
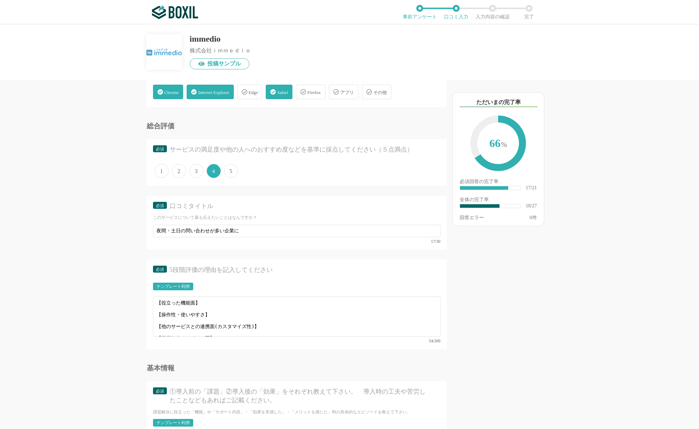
click at [95, 191] on div "他のサービス・ツールと連携していますか？ ※複数選択可 例：Slack、Salesforce 選択したサービス 未選択 HubSpot 必須 導入時に所属して…" at bounding box center [349, 226] width 699 height 405
